Goal: Information Seeking & Learning: Learn about a topic

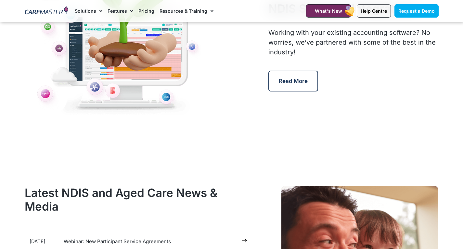
scroll to position [3185, 0]
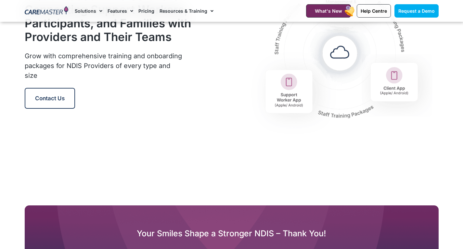
scroll to position [845, 0]
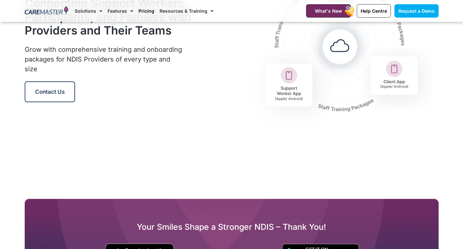
click at [144, 11] on link "Pricing" at bounding box center [146, 11] width 16 height 22
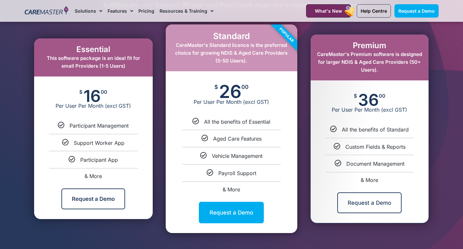
scroll to position [357, 0]
